Goal: Navigation & Orientation: Find specific page/section

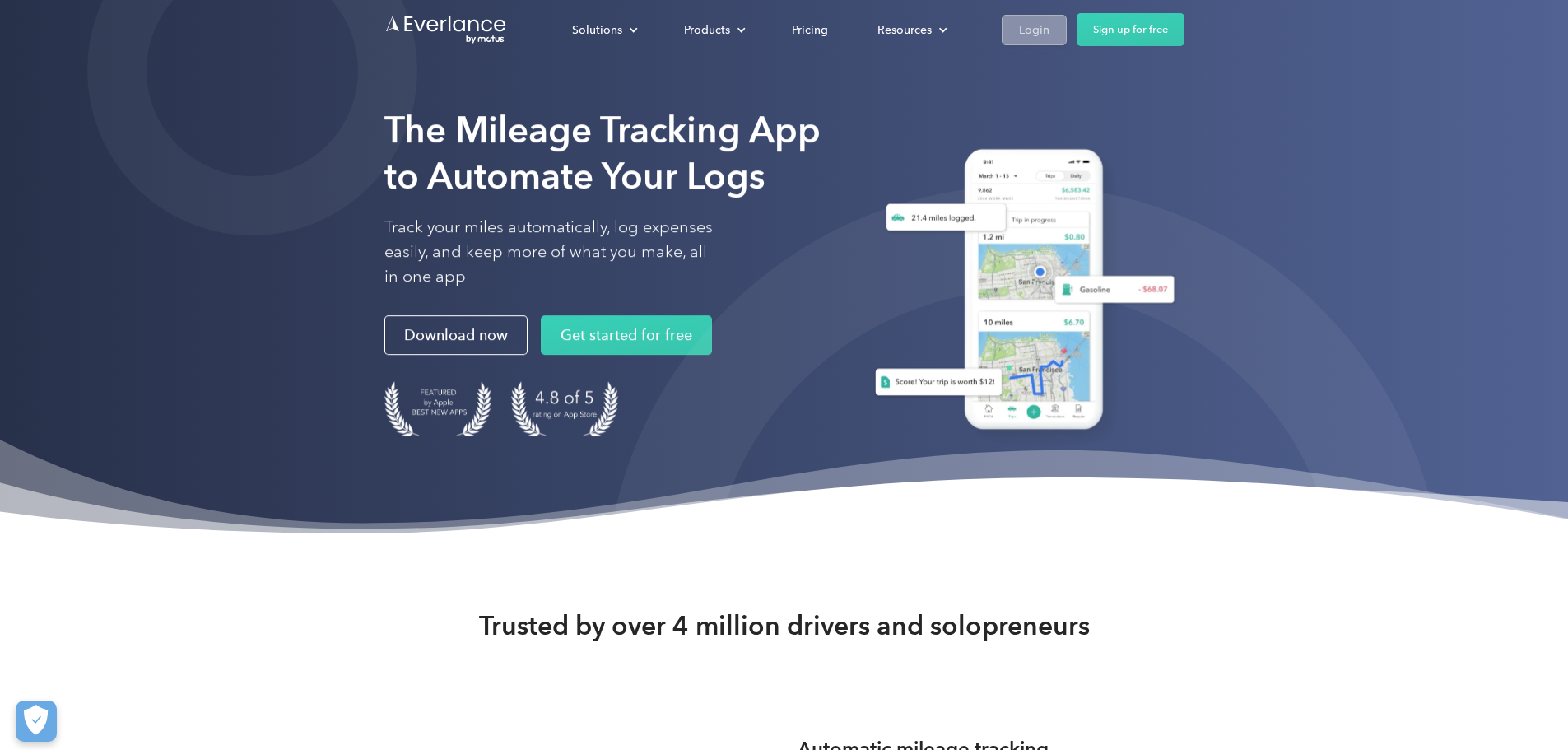
click at [1049, 19] on div "Login" at bounding box center [1035, 30] width 31 height 20
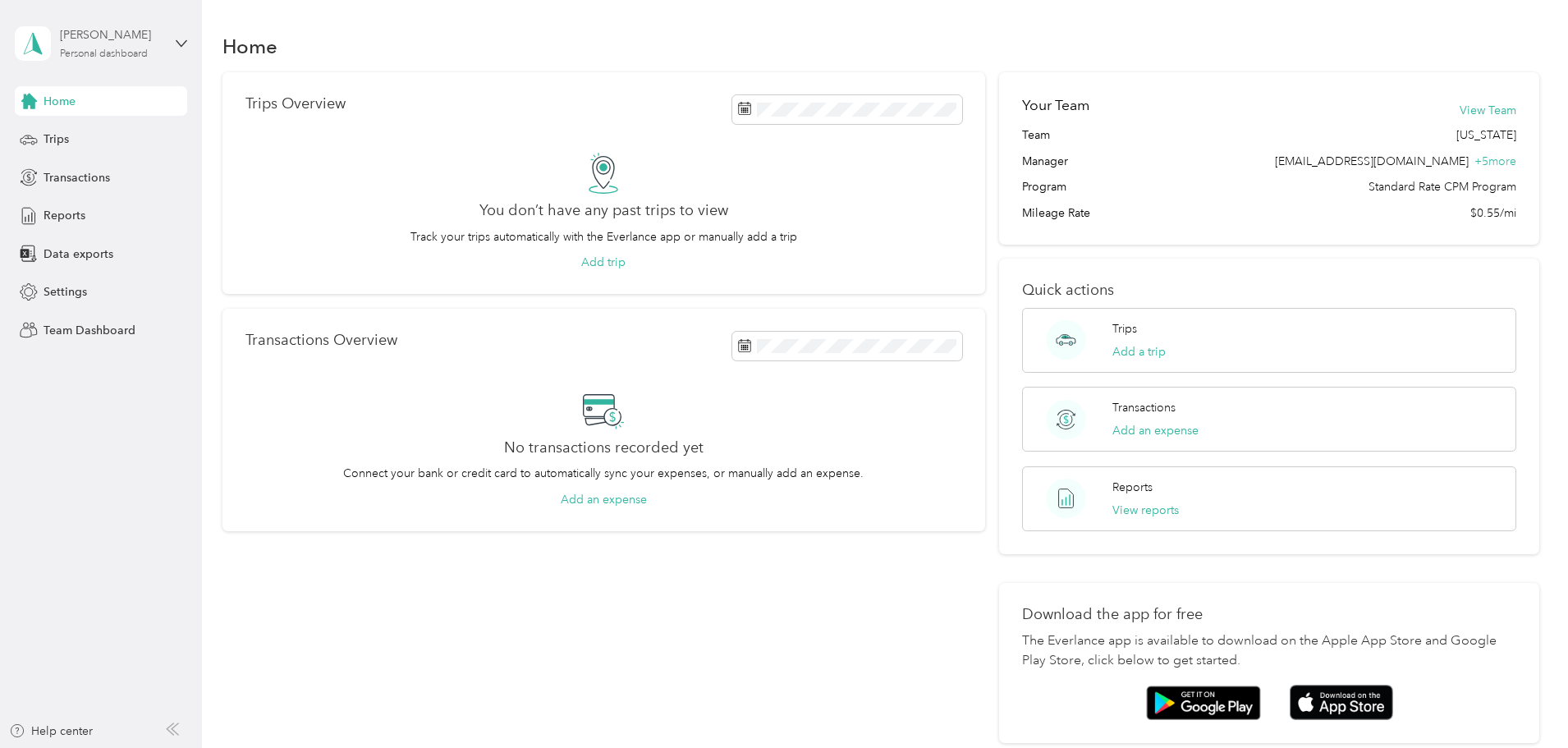
click at [69, 53] on div "Personal dashboard" at bounding box center [104, 54] width 88 height 10
click at [141, 133] on div "Team dashboard" at bounding box center [188, 126] width 323 height 29
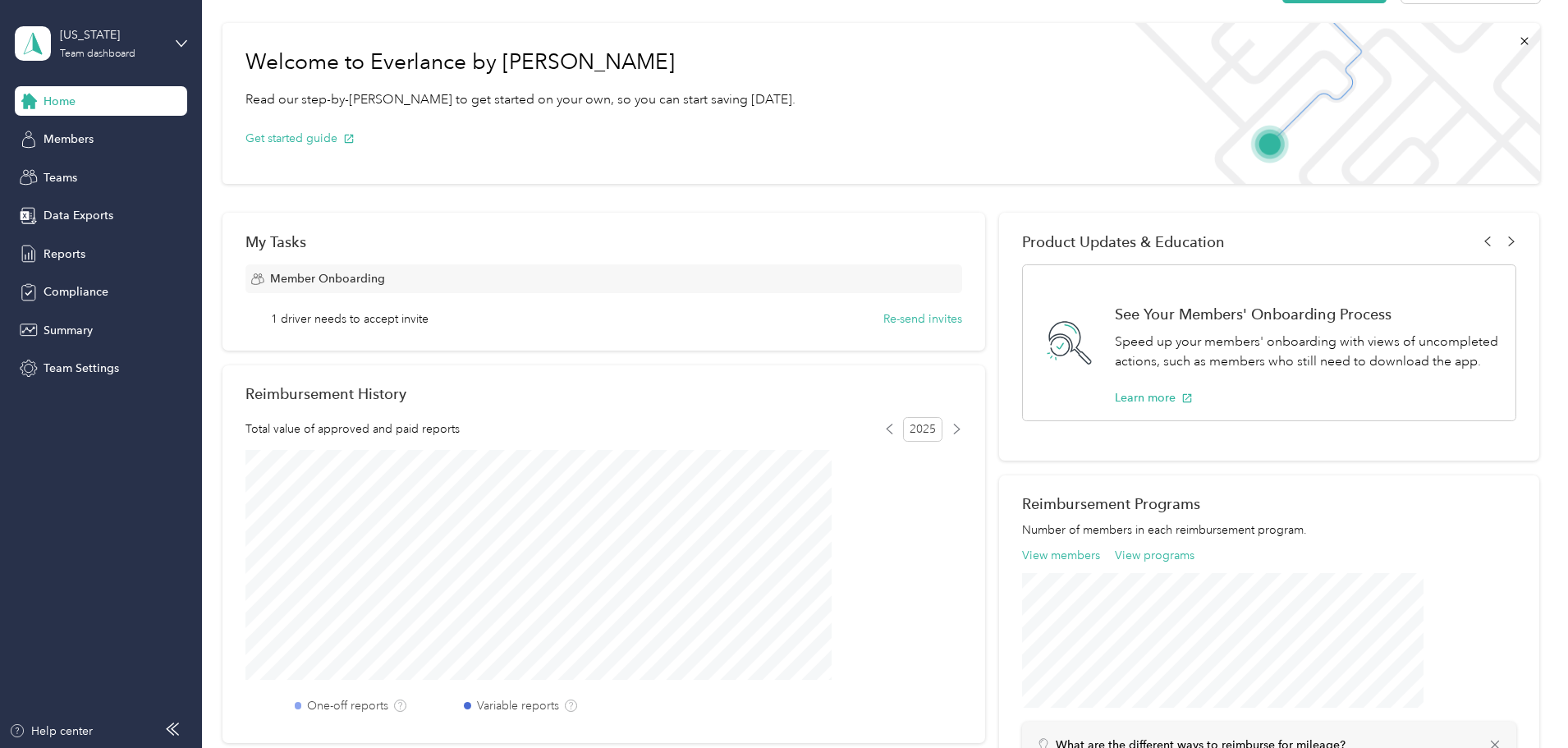
scroll to position [82, 0]
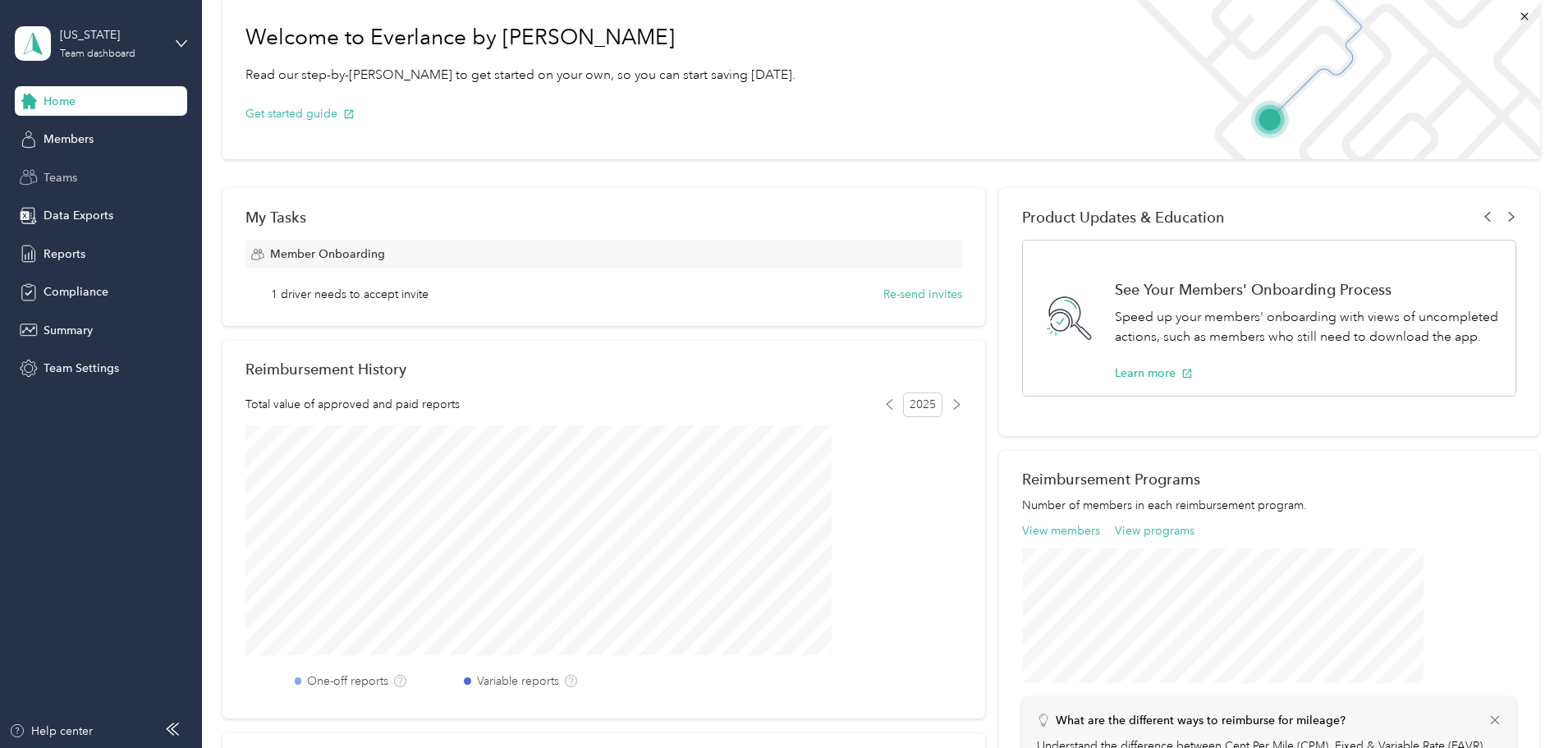
click at [132, 180] on div "Teams" at bounding box center [101, 177] width 172 height 30
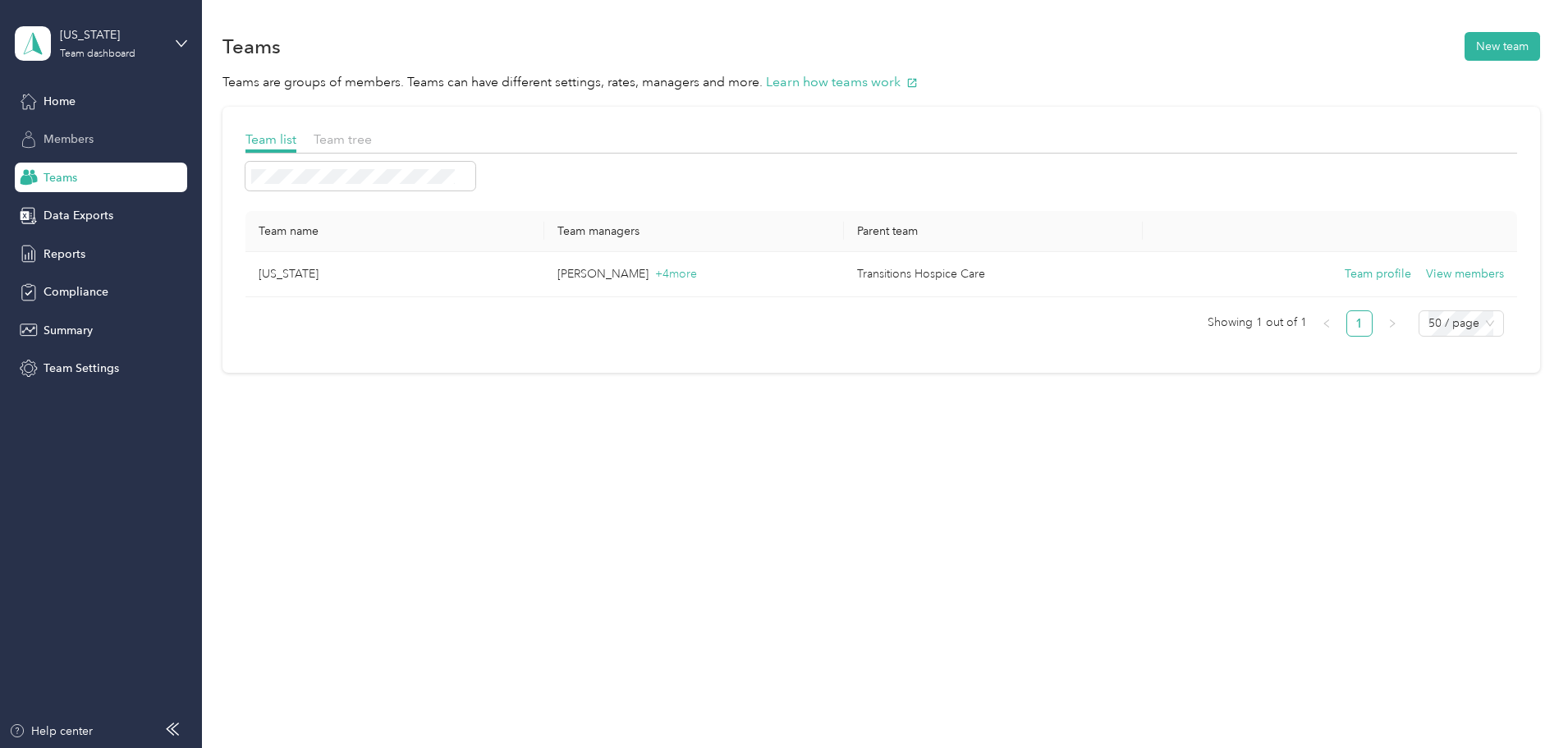
click at [66, 138] on span "Members" at bounding box center [68, 139] width 50 height 17
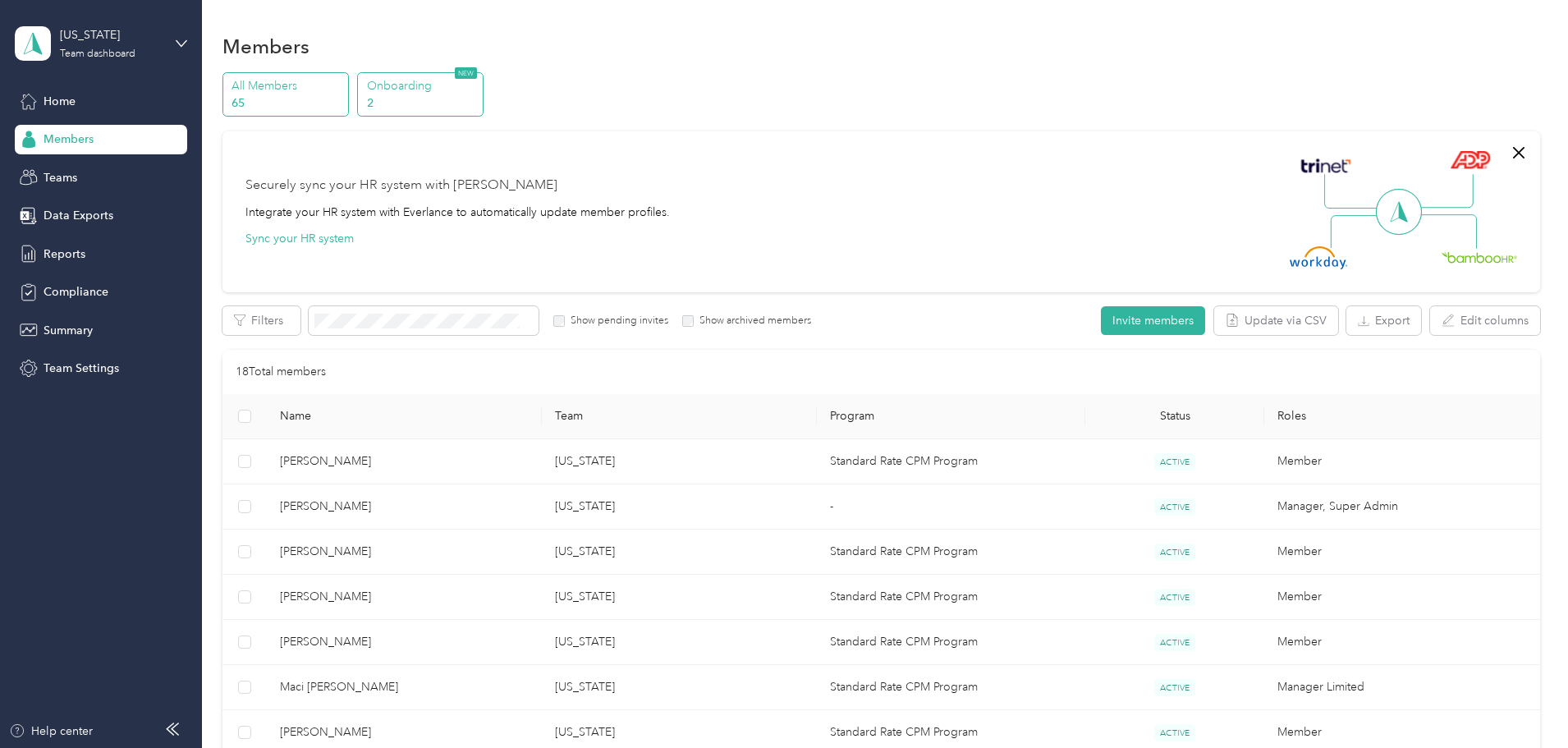
click at [478, 93] on p "Onboarding" at bounding box center [423, 85] width 112 height 17
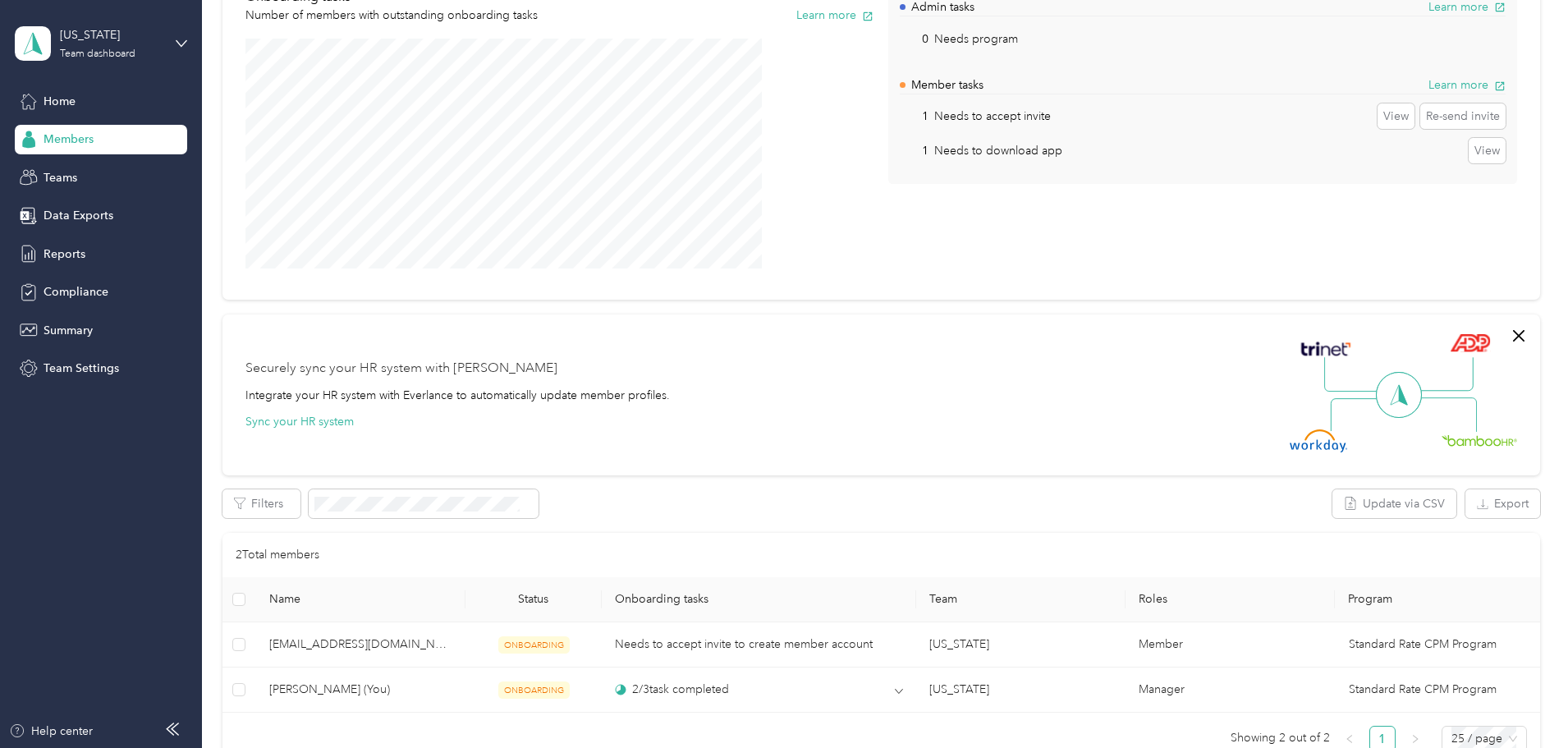
scroll to position [246, 0]
